Goal: Task Accomplishment & Management: Complete application form

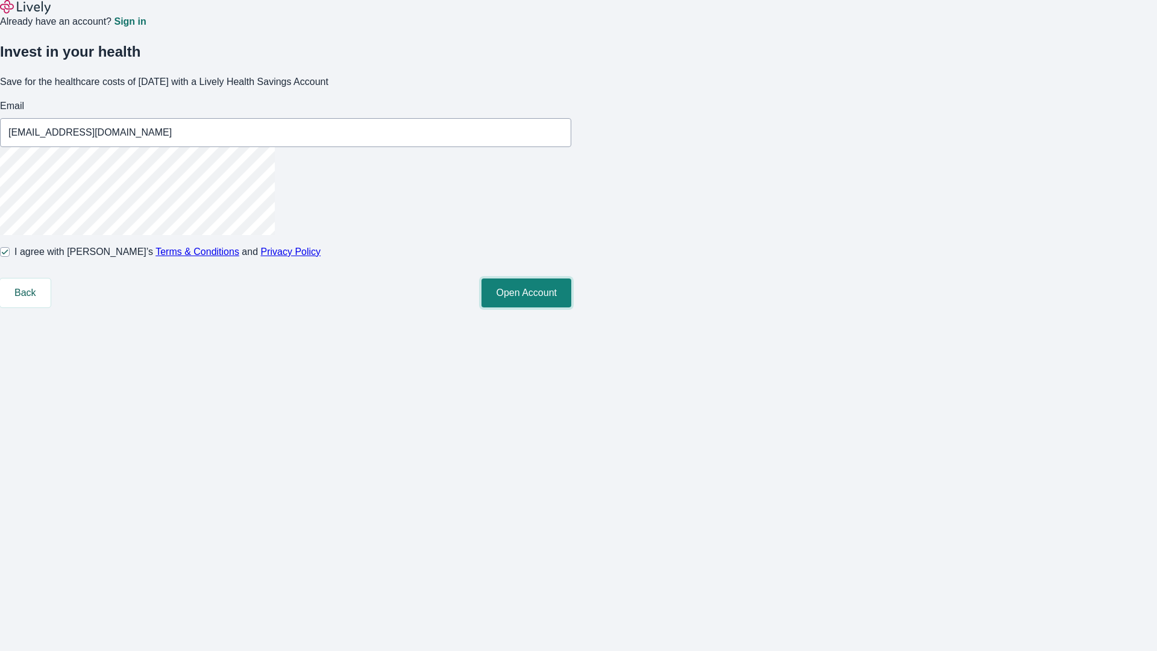
click at [571, 307] on button "Open Account" at bounding box center [527, 292] width 90 height 29
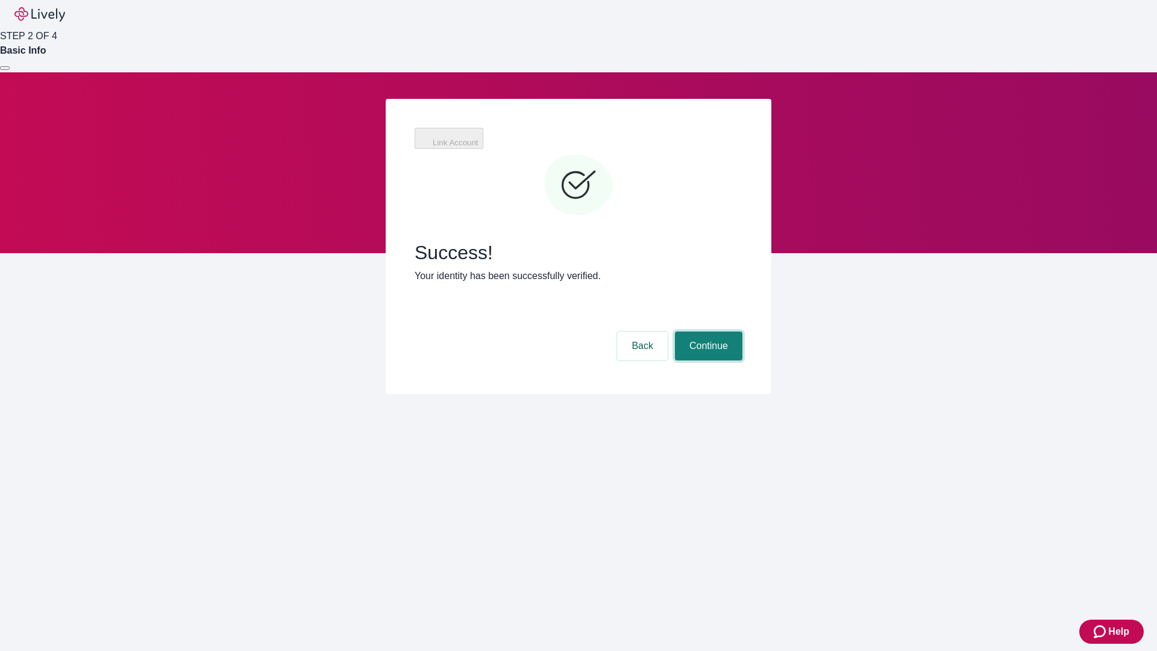
click at [743, 331] on button "Continue" at bounding box center [709, 345] width 68 height 29
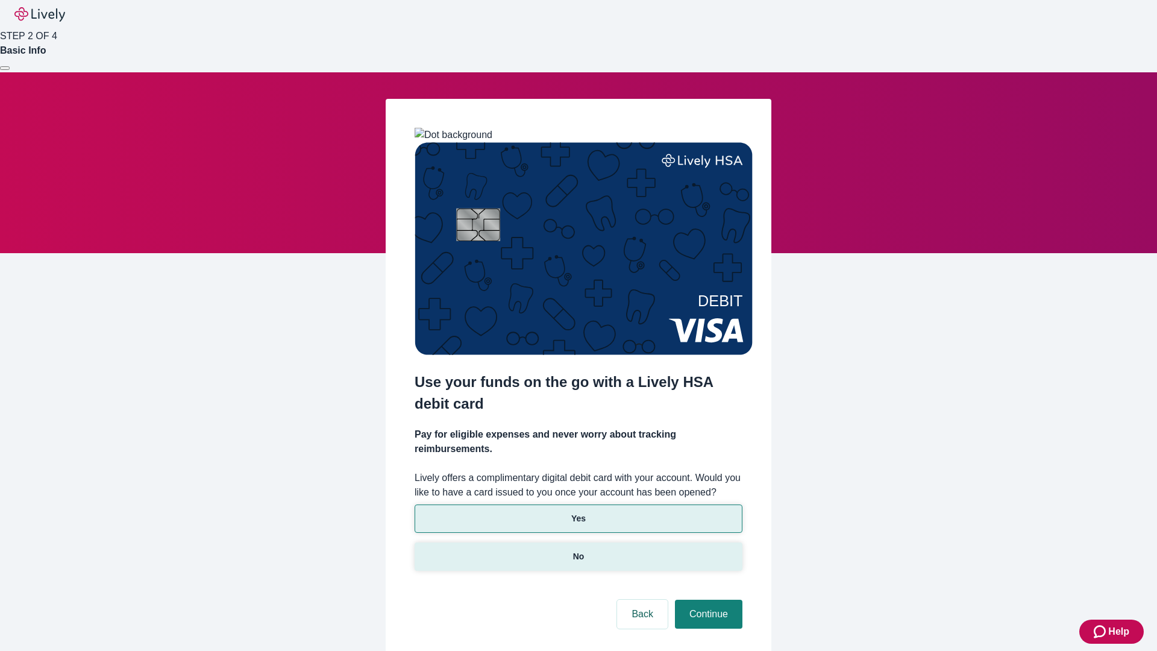
click at [578, 550] on p "No" at bounding box center [578, 556] width 11 height 13
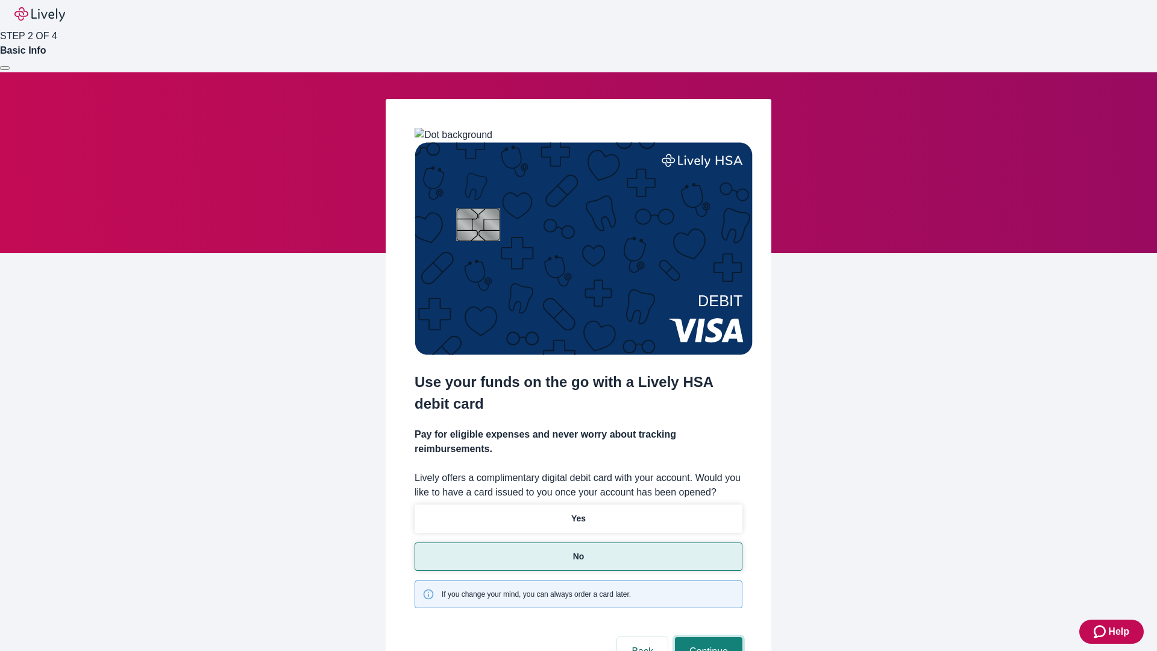
click at [707, 637] on button "Continue" at bounding box center [709, 651] width 68 height 29
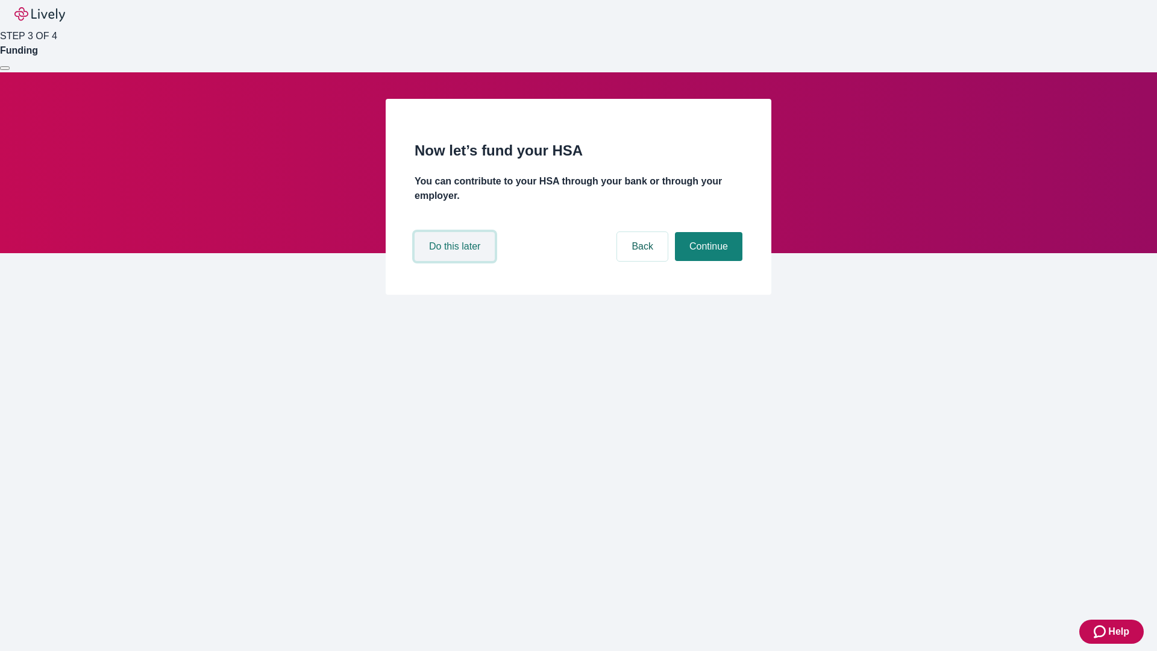
click at [456, 261] on button "Do this later" at bounding box center [455, 246] width 80 height 29
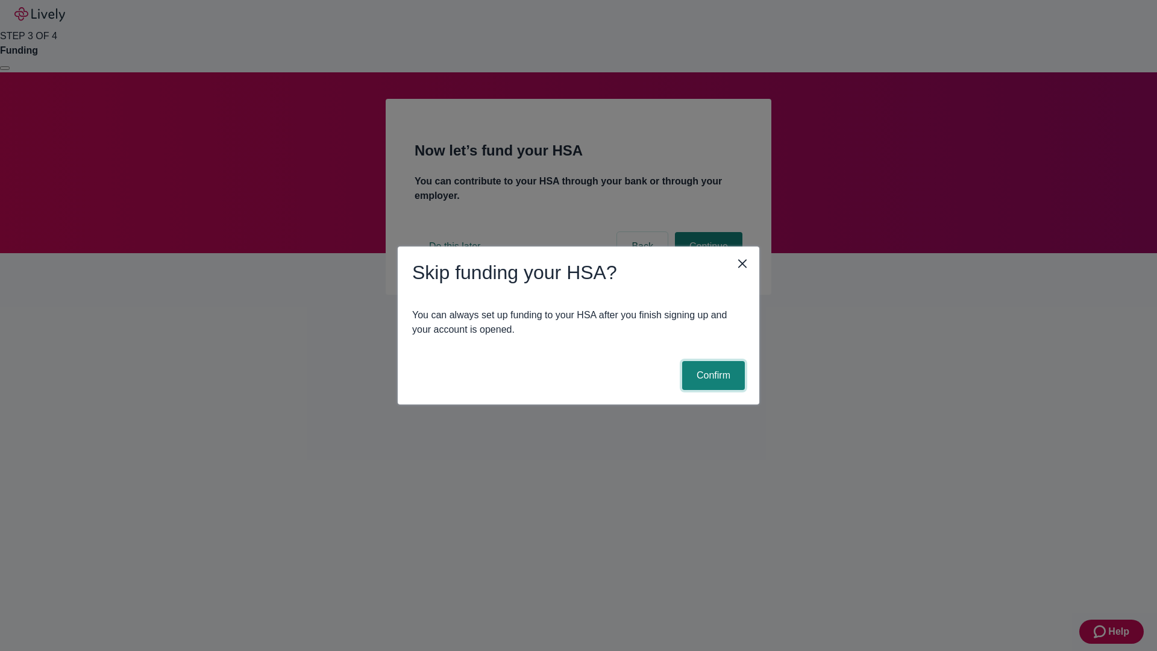
click at [712, 375] on button "Confirm" at bounding box center [713, 375] width 63 height 29
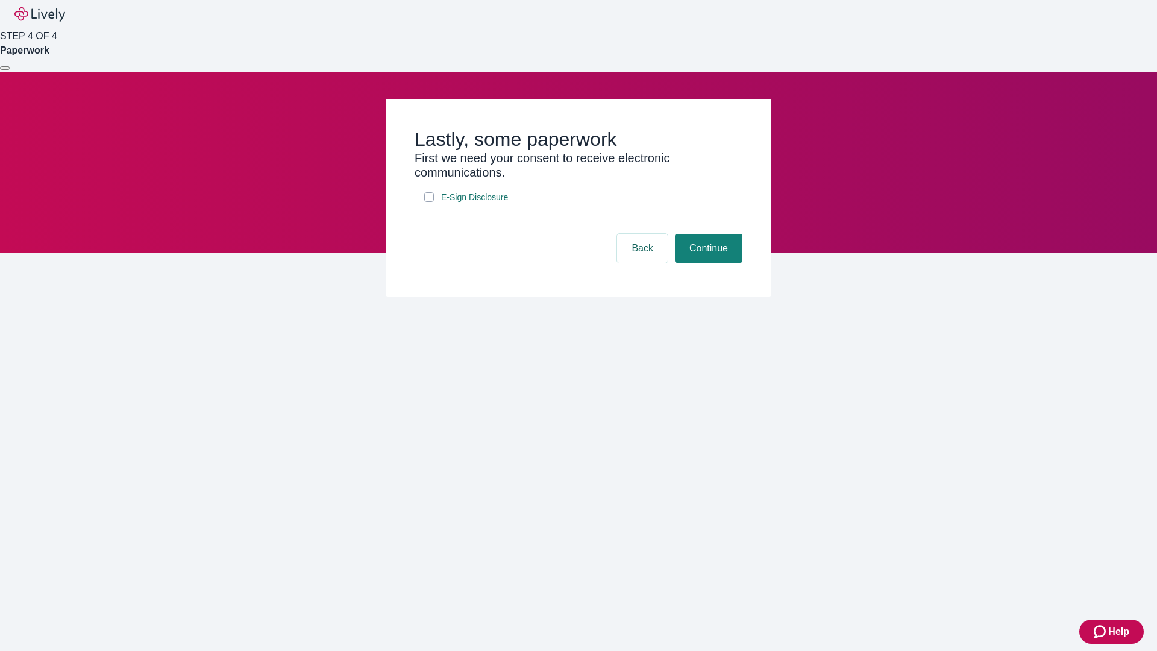
click at [429, 202] on input "E-Sign Disclosure" at bounding box center [429, 197] width 10 height 10
checkbox input "true"
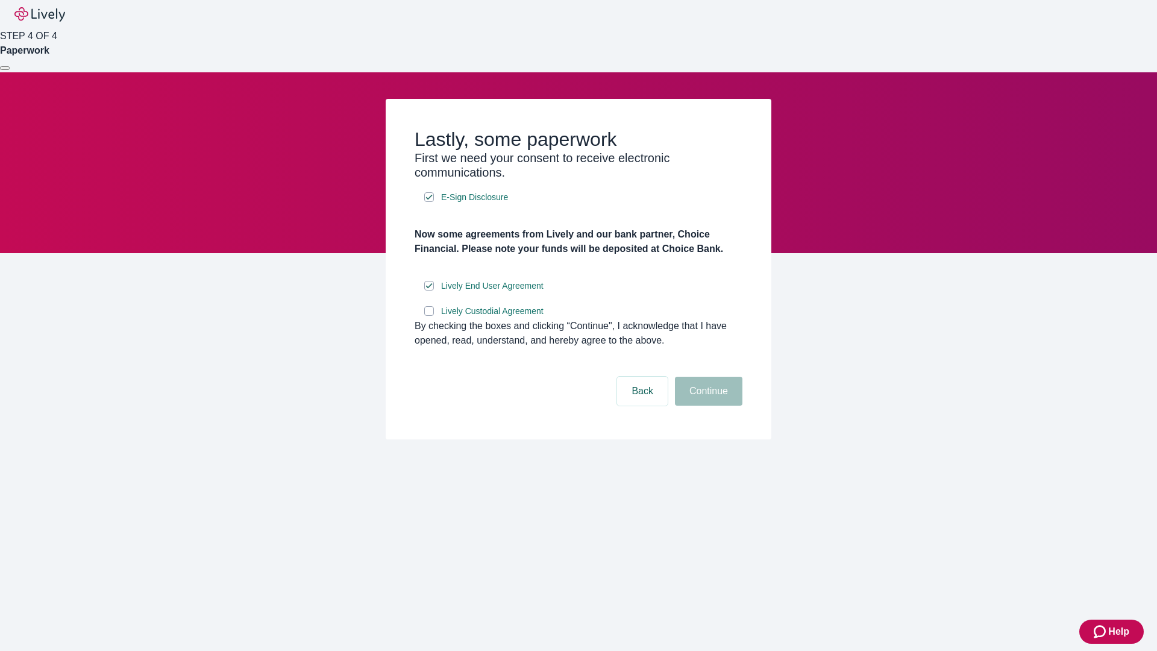
click at [429, 316] on input "Lively Custodial Agreement" at bounding box center [429, 311] width 10 height 10
checkbox input "true"
click at [707, 406] on button "Continue" at bounding box center [709, 391] width 68 height 29
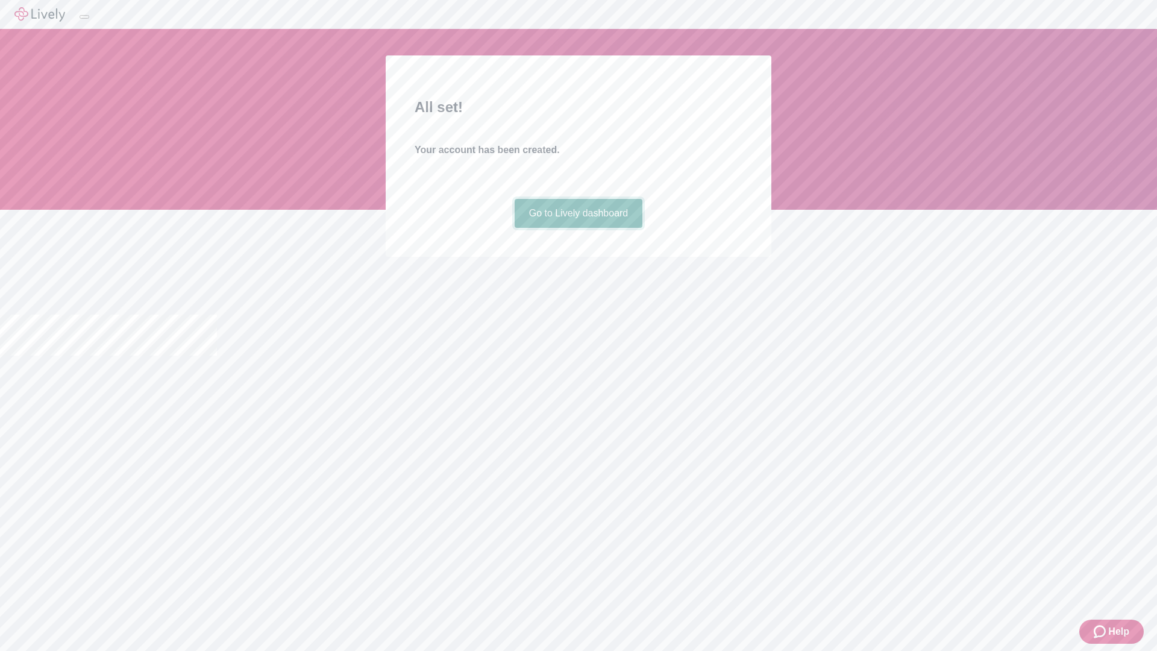
click at [578, 228] on link "Go to Lively dashboard" at bounding box center [579, 213] width 128 height 29
